Goal: Task Accomplishment & Management: Use online tool/utility

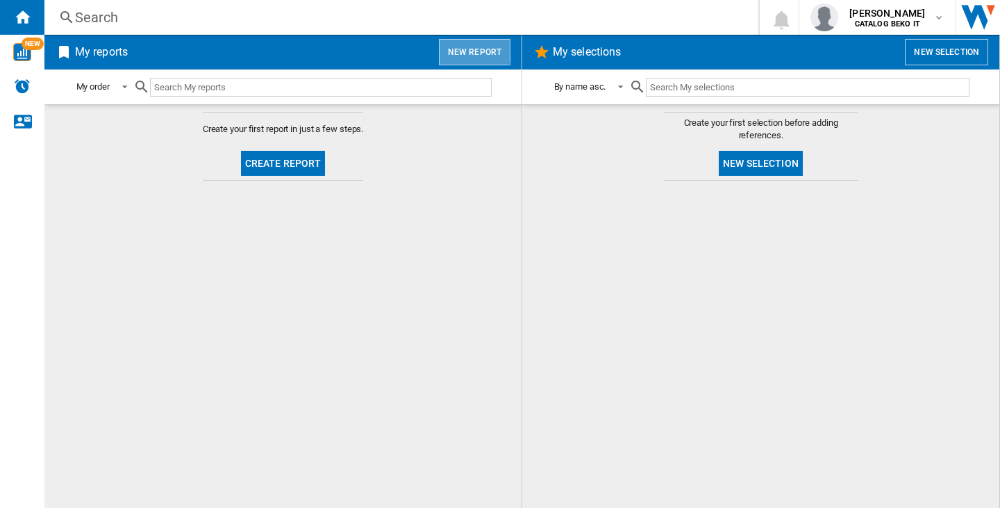
click at [472, 47] on button "New report" at bounding box center [475, 52] width 72 height 26
click at [294, 160] on button "Create report" at bounding box center [283, 163] width 85 height 25
